Goal: Information Seeking & Learning: Check status

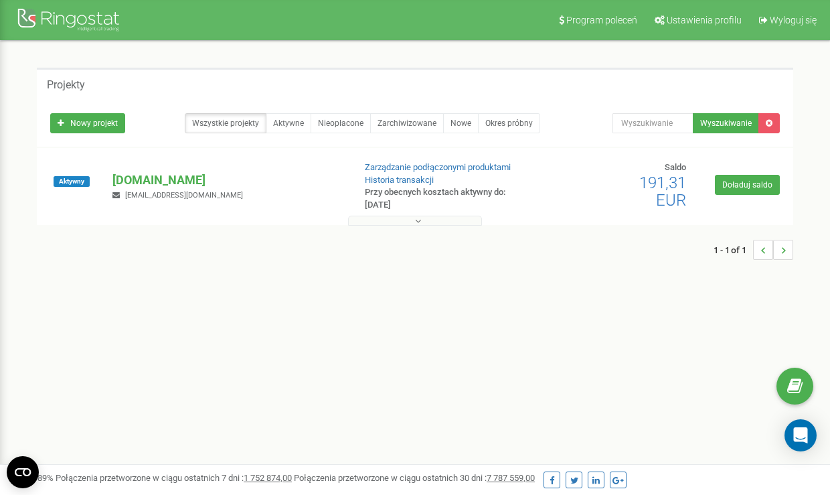
click at [175, 187] on p "[DOMAIN_NAME]" at bounding box center [227, 179] width 230 height 17
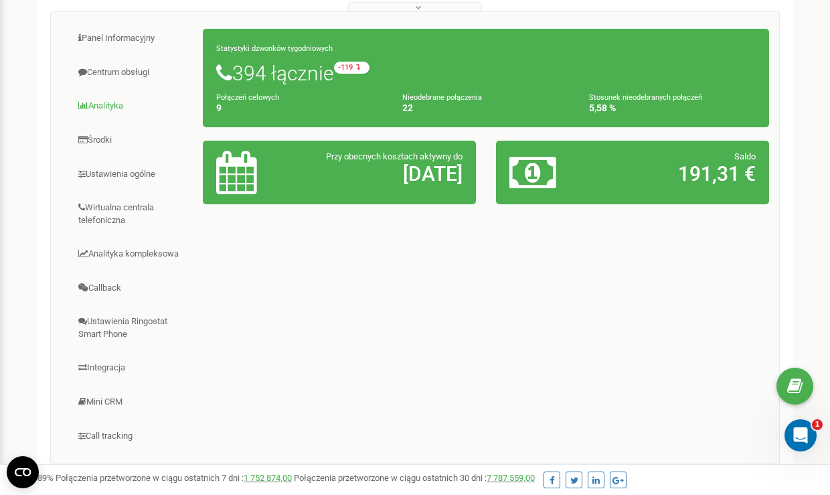
scroll to position [216, 0]
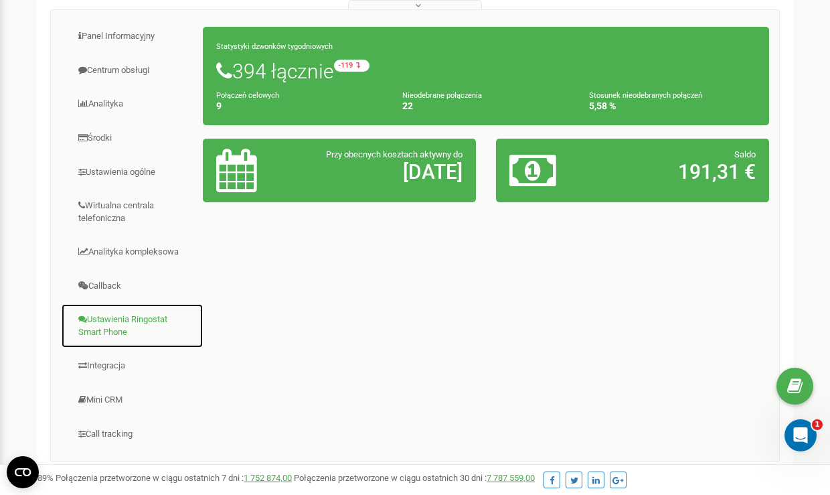
click at [116, 320] on link "Ustawienia Ringostat Smart Phone" at bounding box center [132, 325] width 143 height 45
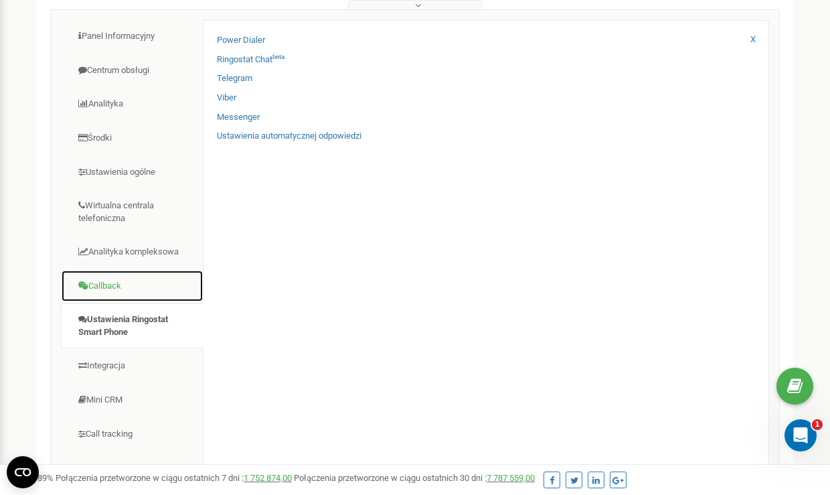
click at [104, 279] on link "Callback" at bounding box center [132, 286] width 143 height 33
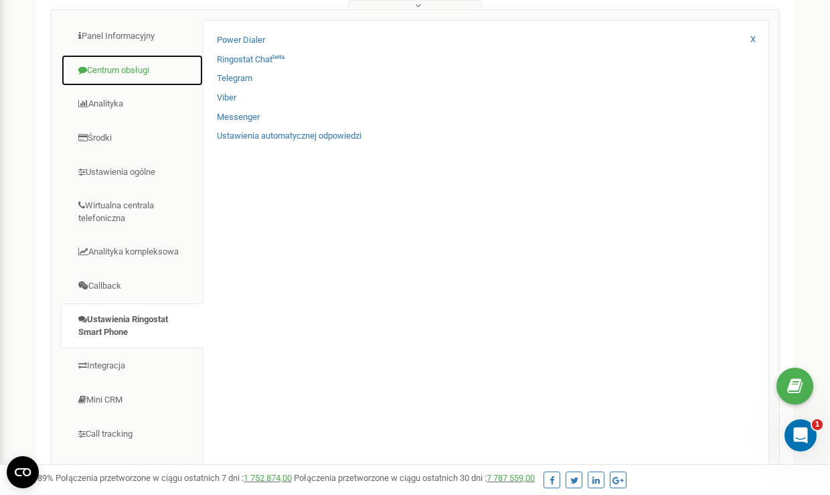
click at [122, 78] on link "Centrum obsługi" at bounding box center [132, 70] width 143 height 33
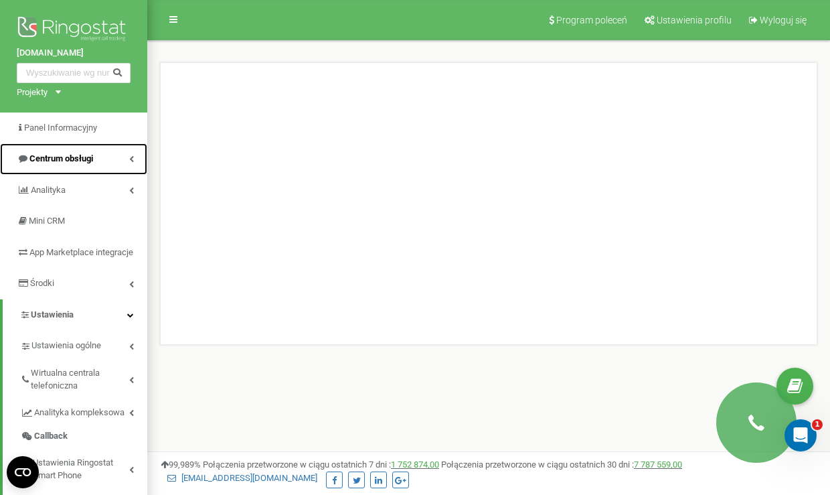
click at [104, 169] on link "Centrum obsługi" at bounding box center [73, 158] width 147 height 31
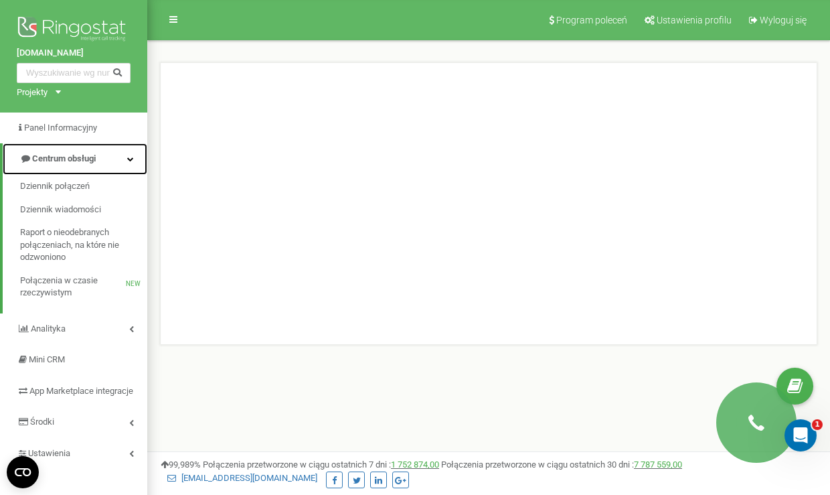
click at [104, 169] on link "Centrum obsługi" at bounding box center [75, 158] width 145 height 31
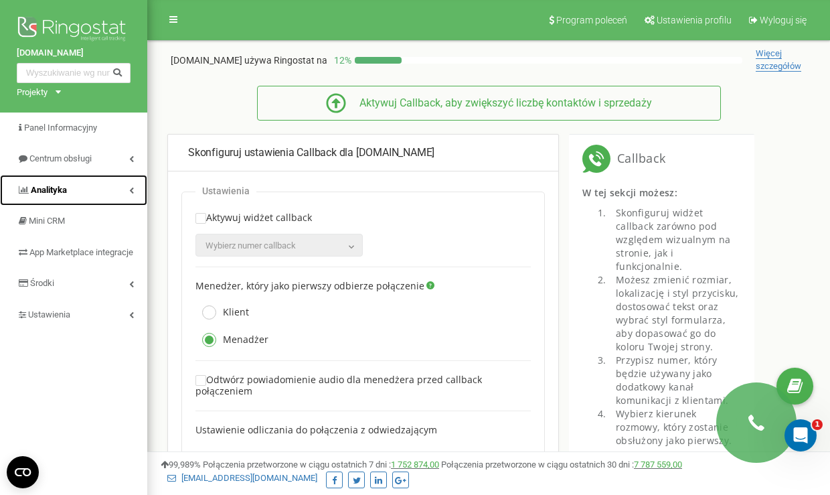
click at [84, 189] on link "Analityka" at bounding box center [73, 190] width 147 height 31
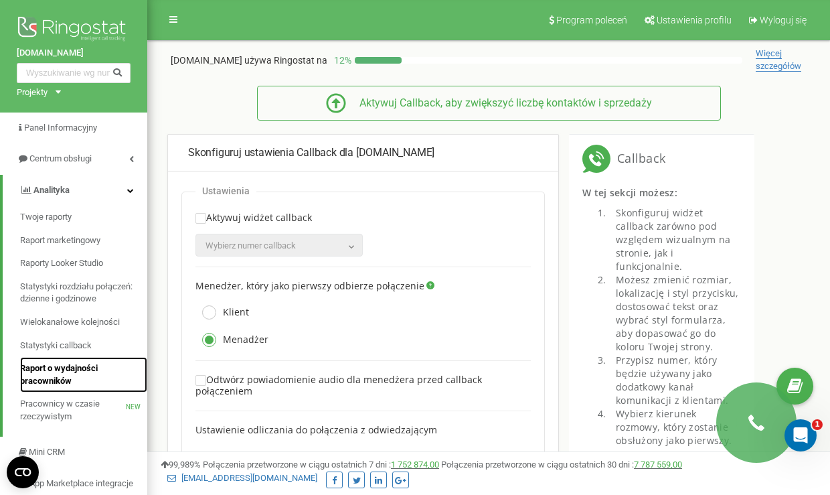
click at [77, 360] on link "Raport o wydajności pracowników" at bounding box center [83, 374] width 127 height 35
click at [83, 370] on span "Raport o wydajności pracowników" at bounding box center [80, 374] width 121 height 25
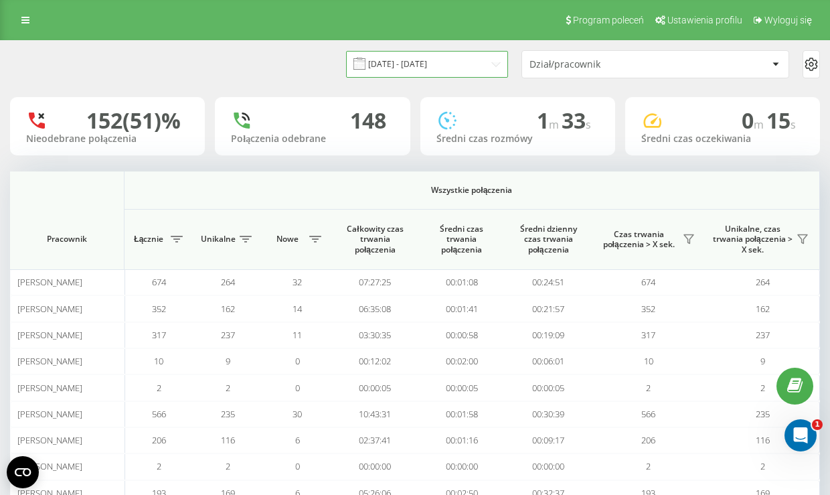
click at [429, 60] on input "[DATE] - [DATE]" at bounding box center [427, 64] width 162 height 26
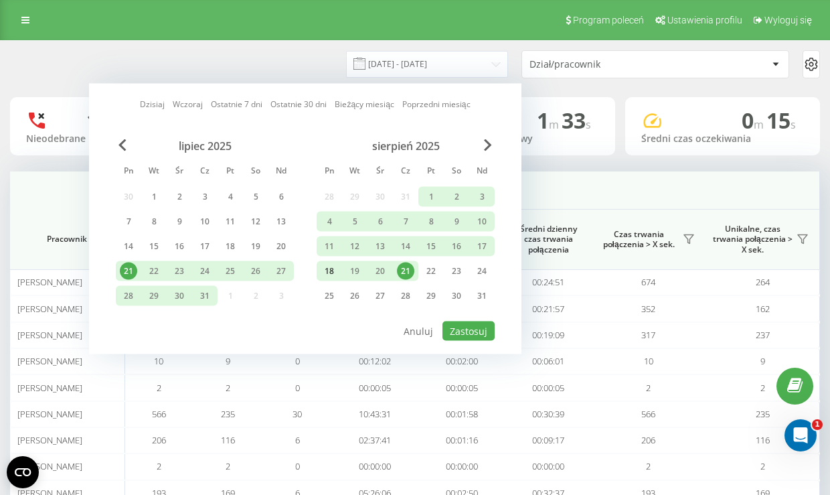
click at [330, 273] on div "18" at bounding box center [329, 270] width 17 height 17
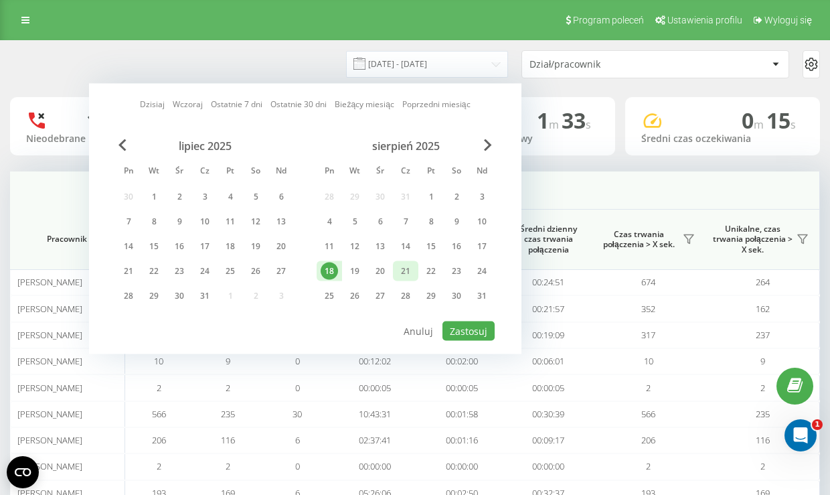
click at [401, 272] on div "21" at bounding box center [405, 270] width 17 height 17
click at [457, 321] on button "Zastosuj" at bounding box center [469, 330] width 52 height 19
type input "[DATE] - [DATE]"
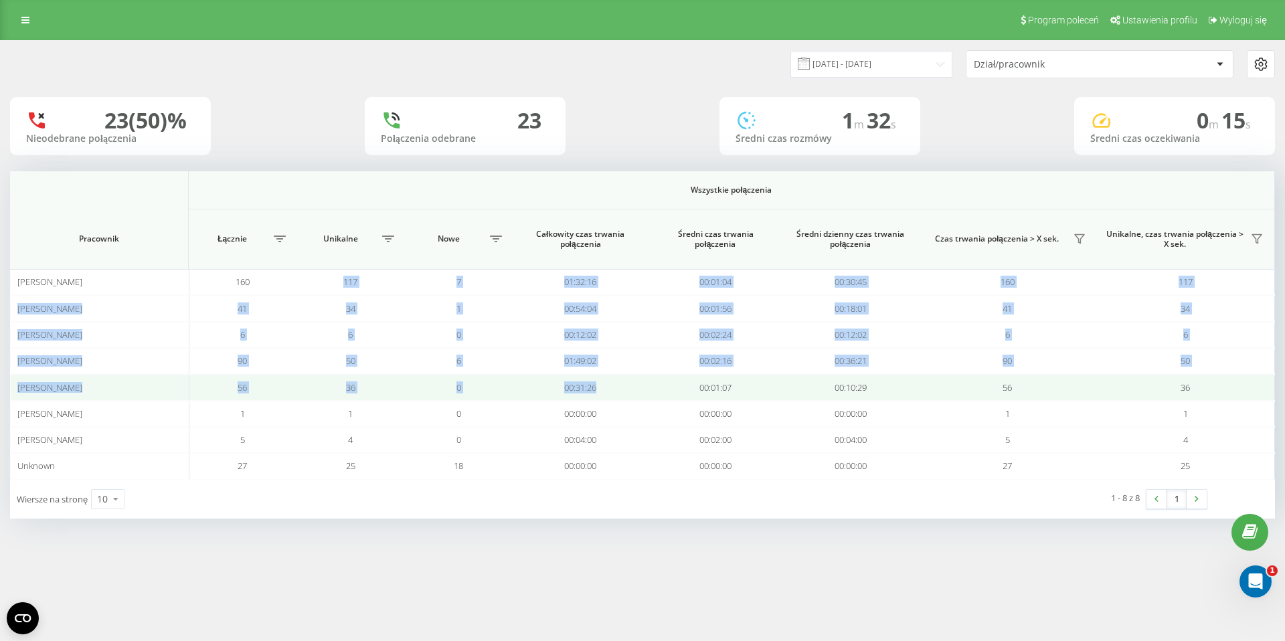
drag, startPoint x: 236, startPoint y: 289, endPoint x: 661, endPoint y: 392, distance: 437.4
click at [648, 397] on tbody "[PERSON_NAME] 160 117 7 01:32:16 00:01:04 00:30:45 160 117 [PERSON_NAME] 41 34 …" at bounding box center [642, 374] width 1265 height 210
